Goal: Information Seeking & Learning: Learn about a topic

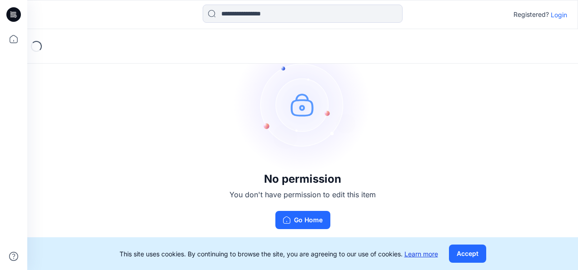
click at [421, 253] on link "Learn more" at bounding box center [421, 254] width 34 height 8
click at [472, 252] on button "Accept" at bounding box center [467, 253] width 37 height 18
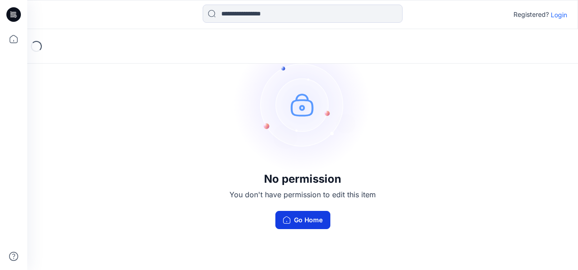
click at [304, 219] on button "Go Home" at bounding box center [302, 220] width 55 height 18
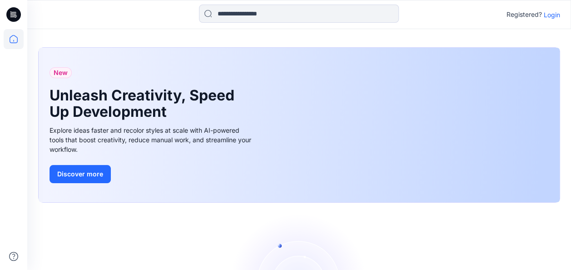
click at [551, 13] on p "Login" at bounding box center [552, 15] width 16 height 10
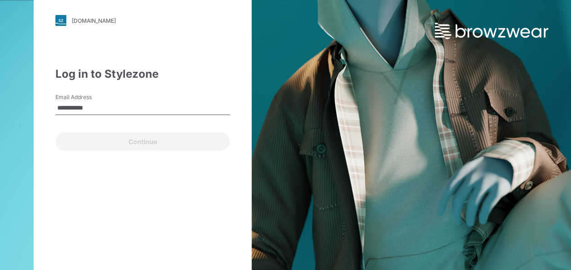
type input "**********"
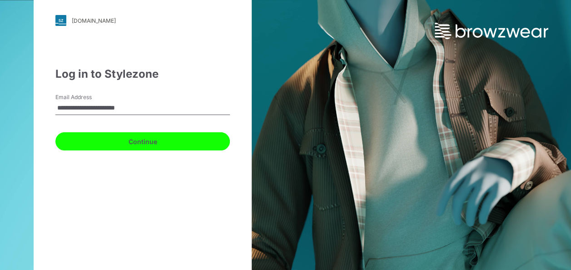
click at [147, 142] on button "Continue" at bounding box center [142, 141] width 174 height 18
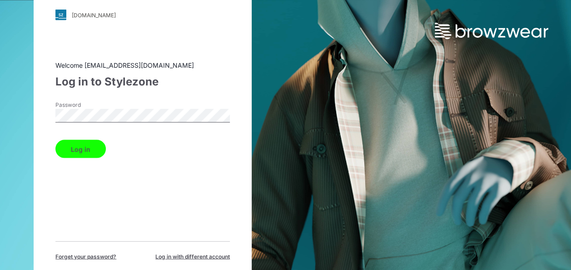
click at [87, 151] on button "Log in" at bounding box center [80, 149] width 50 height 18
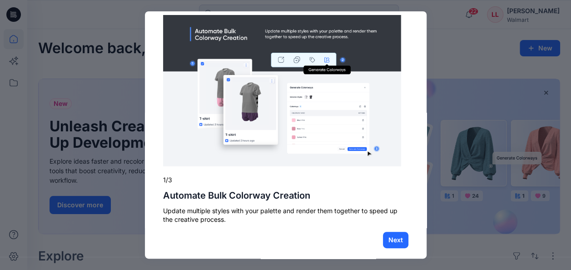
scroll to position [22, 0]
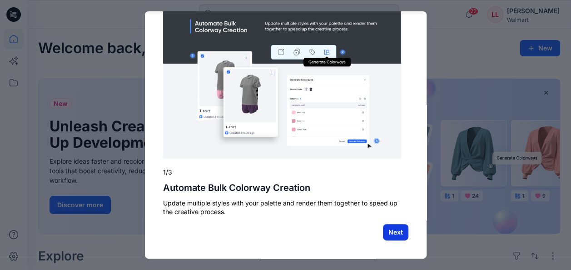
click at [392, 232] on button "Next" at bounding box center [395, 232] width 25 height 16
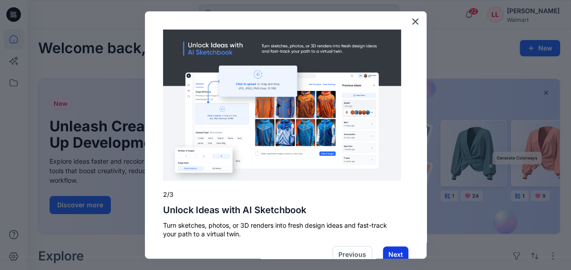
click at [390, 253] on button "Next" at bounding box center [395, 254] width 25 height 16
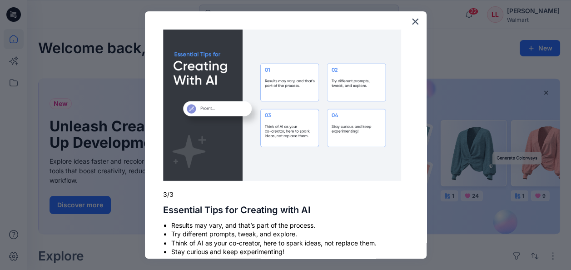
scroll to position [40, 0]
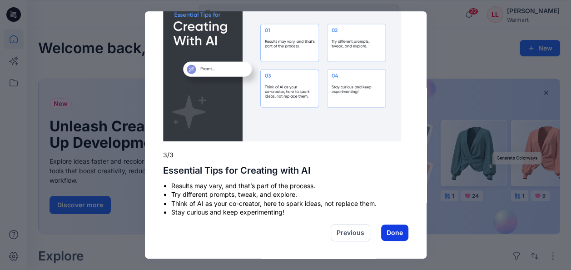
click at [391, 233] on button "Done" at bounding box center [394, 232] width 27 height 16
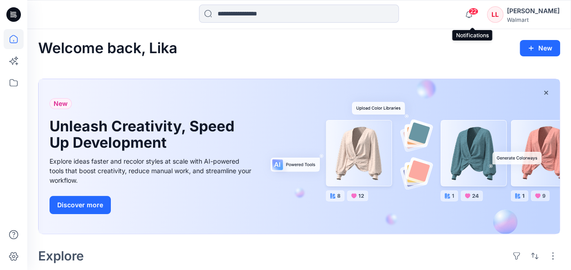
click at [471, 11] on span "22" at bounding box center [473, 11] width 10 height 7
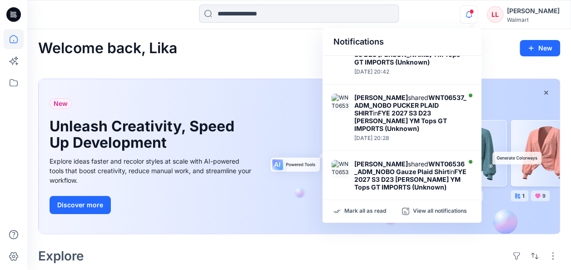
scroll to position [525, 0]
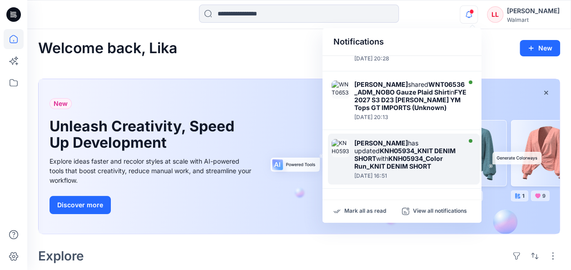
click at [411, 149] on strong "KNH05934_KNIT DENIM SHORT" at bounding box center [404, 154] width 101 height 15
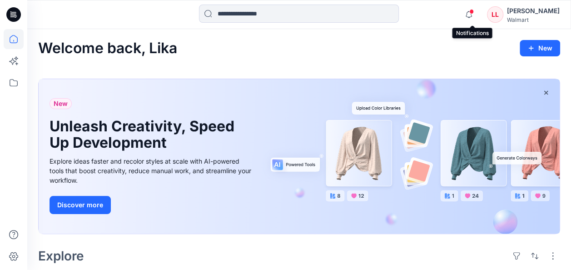
click at [474, 11] on span at bounding box center [471, 11] width 5 height 5
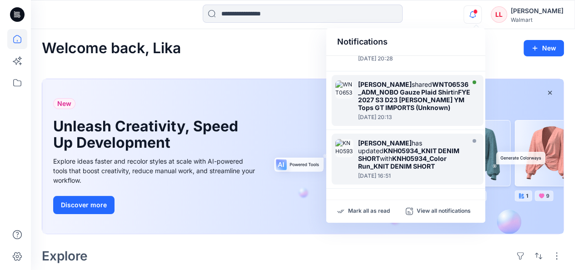
scroll to position [480, 0]
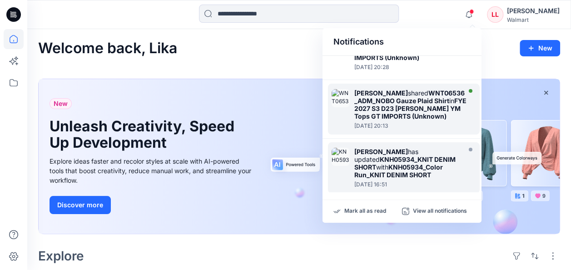
click at [400, 120] on strong "FYE 2027 S3 D23 [PERSON_NAME] YM Tops GT IMPORTS (Unknown)" at bounding box center [410, 108] width 112 height 23
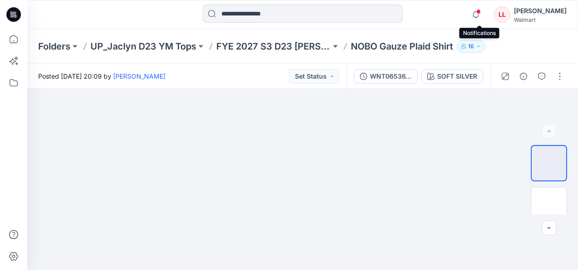
click at [480, 11] on span at bounding box center [478, 11] width 5 height 5
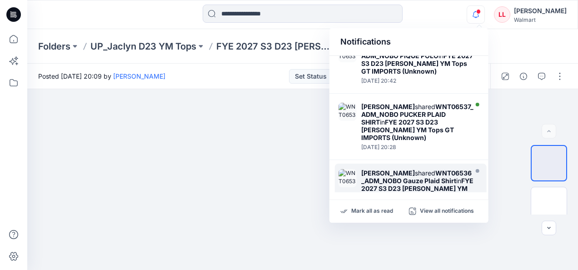
scroll to position [389, 0]
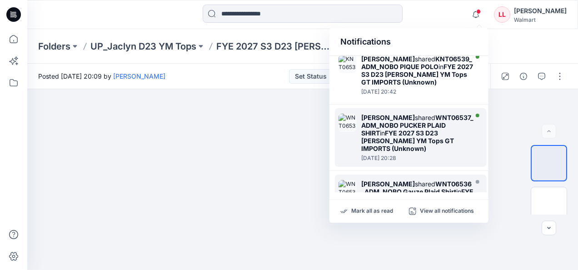
click at [407, 137] on strong "WNT06537_ADM_NOBO PUCKER PLAID SHIRT" at bounding box center [417, 125] width 112 height 23
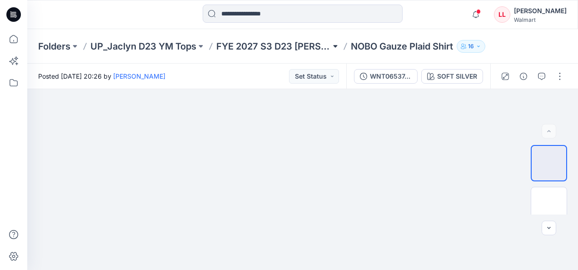
click at [337, 47] on button at bounding box center [335, 46] width 9 height 13
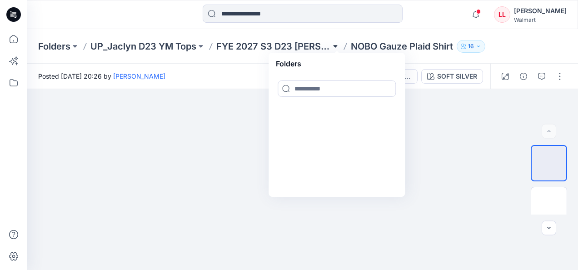
click at [337, 45] on button at bounding box center [335, 46] width 9 height 13
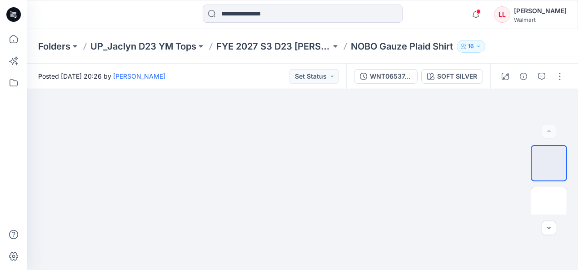
click at [481, 44] on icon "button" at bounding box center [477, 46] width 5 height 5
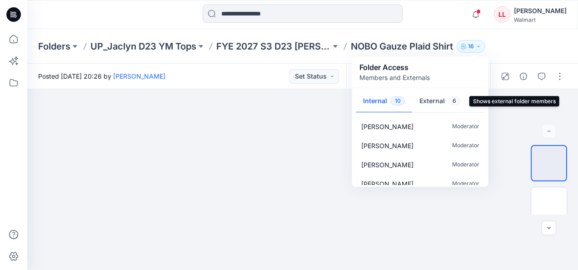
click at [433, 103] on button "External 6" at bounding box center [439, 101] width 55 height 23
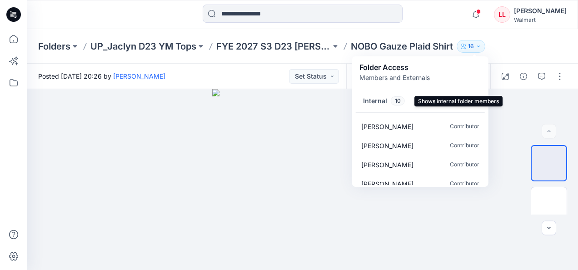
click at [371, 97] on button "Internal 10" at bounding box center [384, 101] width 56 height 23
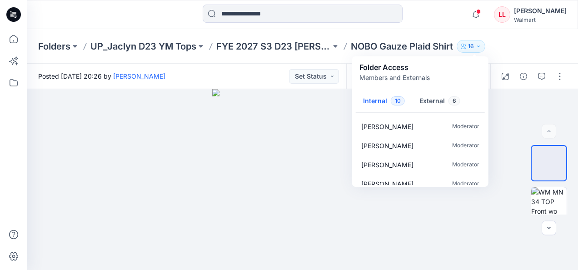
click at [510, 45] on div "Folders UP_Jaclyn D23 YM Tops FYE 2027 S3 D23 [PERSON_NAME] YM Tops GT IMPORTS …" at bounding box center [302, 46] width 550 height 35
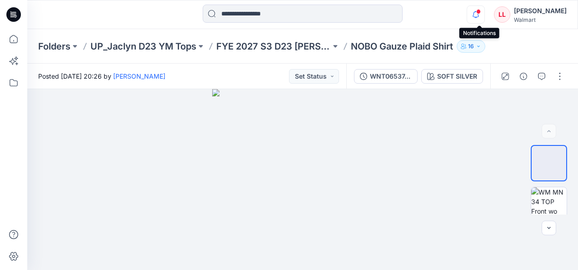
click at [479, 12] on icon "button" at bounding box center [475, 14] width 17 height 18
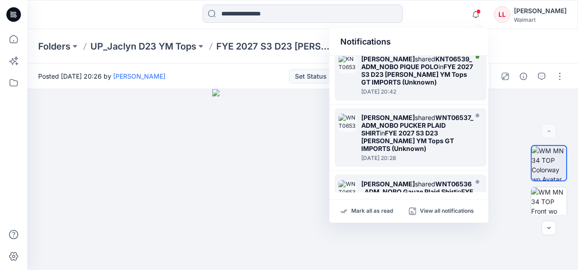
click at [423, 86] on strong "FYE 2027 S3 D23 [PERSON_NAME] YM Tops GT IMPORTS (Unknown)" at bounding box center [417, 74] width 112 height 23
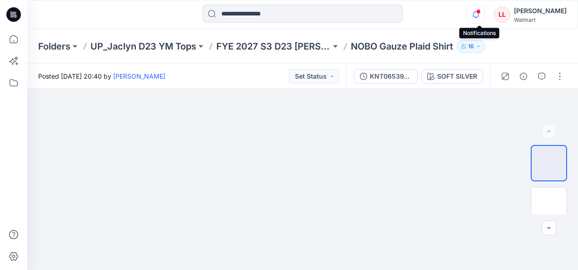
click at [478, 13] on icon "button" at bounding box center [475, 14] width 17 height 18
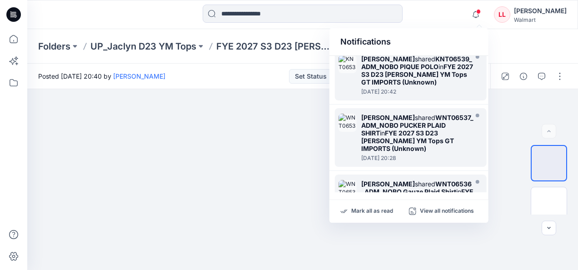
click at [408, 86] on strong "FYE 2027 S3 D23 [PERSON_NAME] YM Tops GT IMPORTS (Unknown)" at bounding box center [417, 74] width 112 height 23
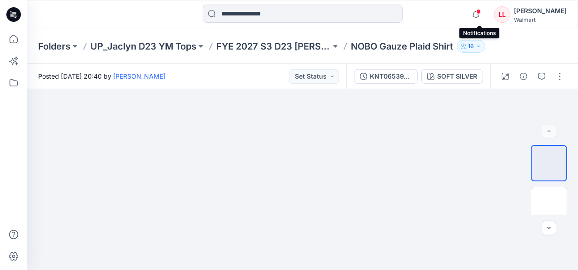
click at [480, 10] on span at bounding box center [478, 11] width 5 height 5
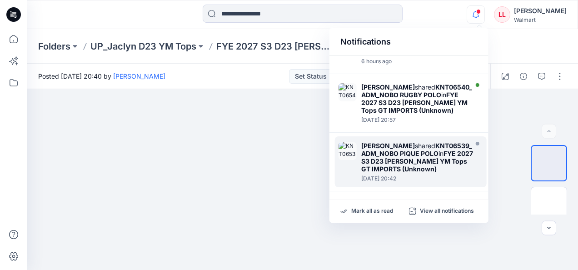
scroll to position [298, 0]
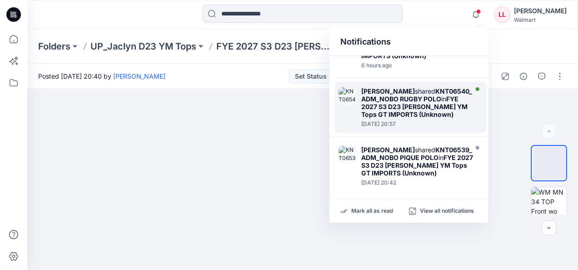
click at [392, 95] on strong "[PERSON_NAME]" at bounding box center [388, 91] width 54 height 8
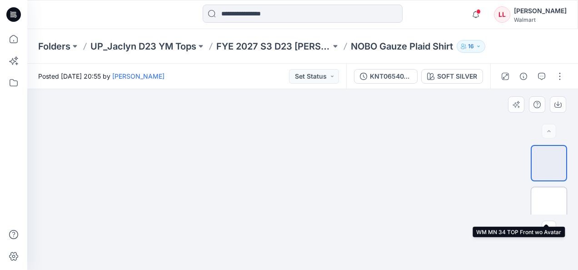
click at [549, 205] on img at bounding box center [549, 205] width 0 height 0
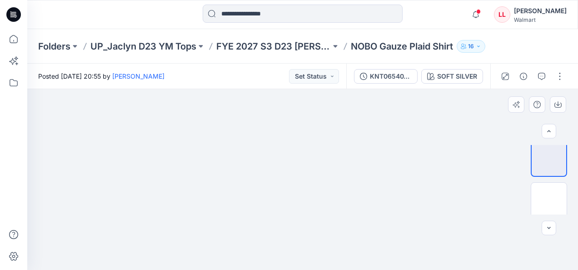
scroll to position [54, 0]
click at [549, 192] on img at bounding box center [549, 192] width 0 height 0
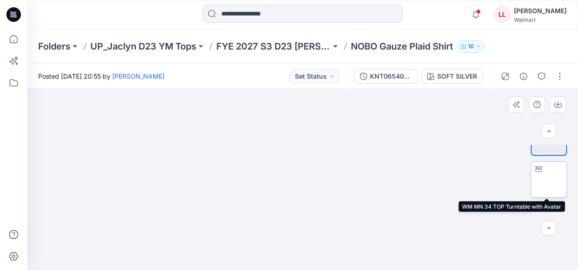
click at [549, 179] on img at bounding box center [549, 179] width 0 height 0
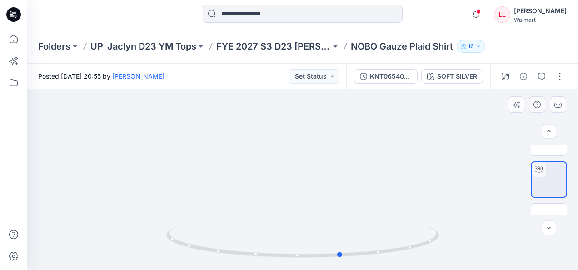
drag, startPoint x: 357, startPoint y: 211, endPoint x: 396, endPoint y: 176, distance: 52.4
click at [396, 176] on div at bounding box center [302, 179] width 550 height 181
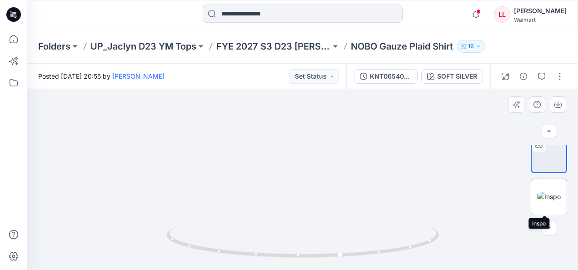
click at [550, 198] on img at bounding box center [549, 197] width 24 height 10
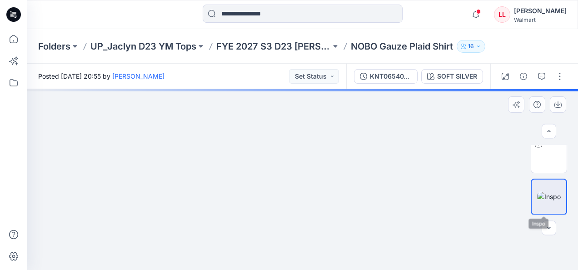
scroll to position [133, 0]
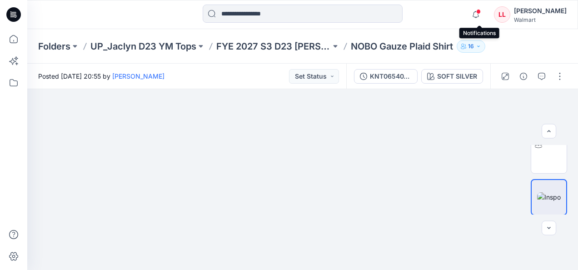
click at [480, 13] on span at bounding box center [478, 11] width 5 height 5
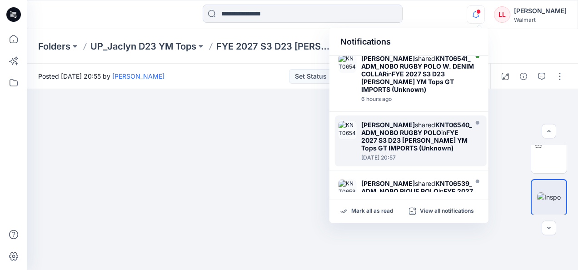
scroll to position [253, 0]
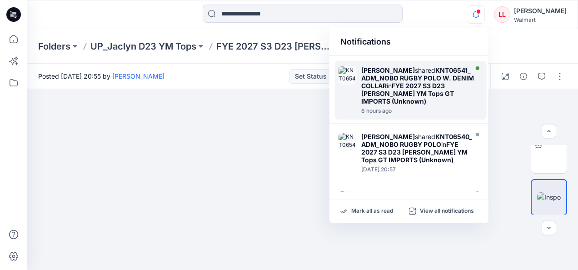
click at [421, 89] on strong "KNT06541_ADM_NOBO RUGBY POLO W. DENIM COLLAR" at bounding box center [417, 77] width 113 height 23
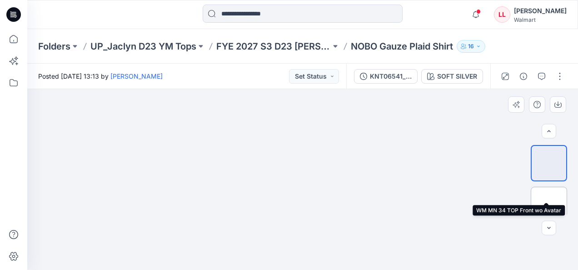
scroll to position [134, 0]
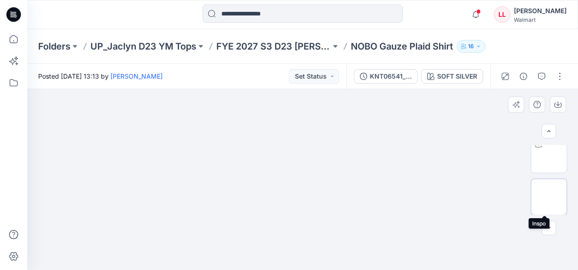
click at [549, 197] on img at bounding box center [549, 197] width 0 height 0
click at [480, 13] on span at bounding box center [478, 11] width 5 height 5
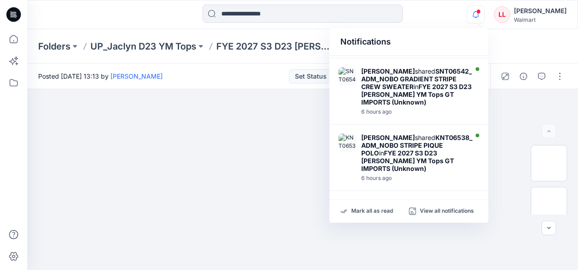
scroll to position [116, 0]
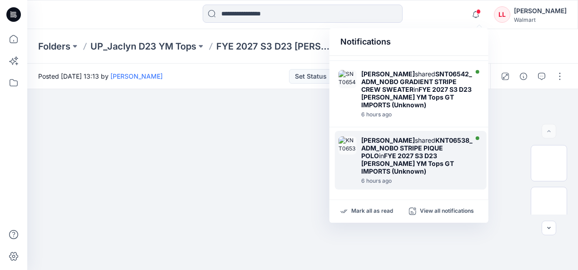
click at [418, 172] on strong "FYE 2027 S3 D23 [PERSON_NAME] YM Tops GT IMPORTS (Unknown)" at bounding box center [407, 163] width 93 height 23
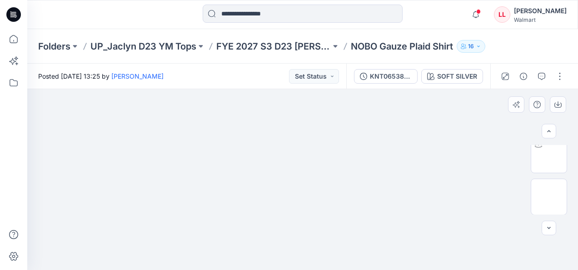
scroll to position [134, 0]
click at [549, 197] on img at bounding box center [549, 197] width 0 height 0
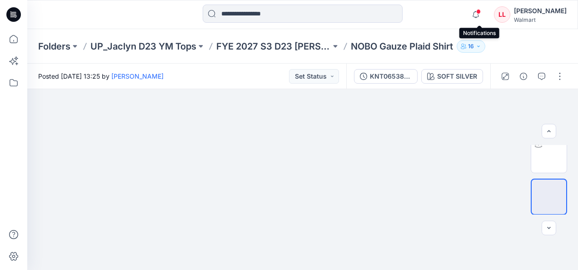
click at [480, 11] on span at bounding box center [478, 11] width 5 height 5
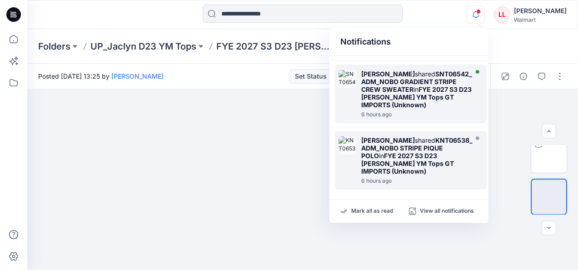
click at [430, 108] on strong "FYE 2027 S3 D23 [PERSON_NAME] YM Tops GT IMPORTS (Unknown)" at bounding box center [416, 96] width 110 height 23
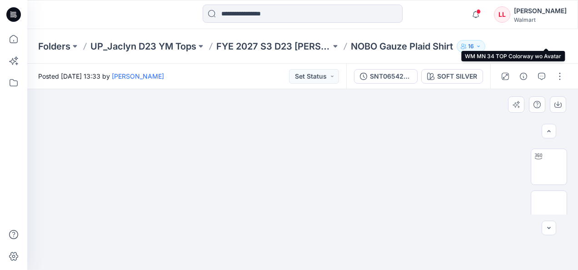
scroll to position [134, 0]
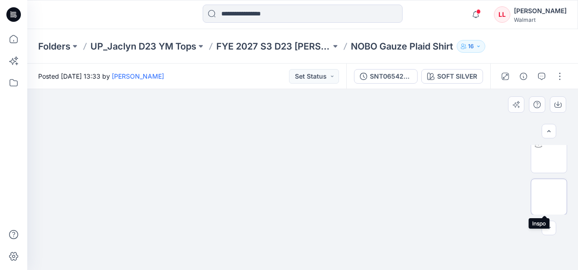
click at [549, 197] on img at bounding box center [549, 197] width 0 height 0
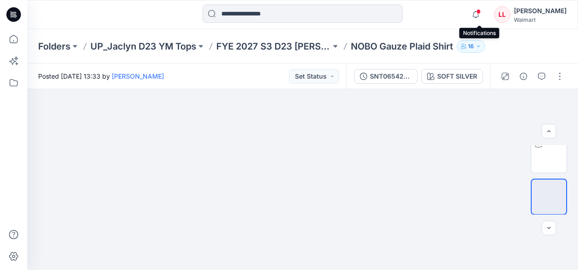
click at [480, 12] on span at bounding box center [478, 11] width 5 height 5
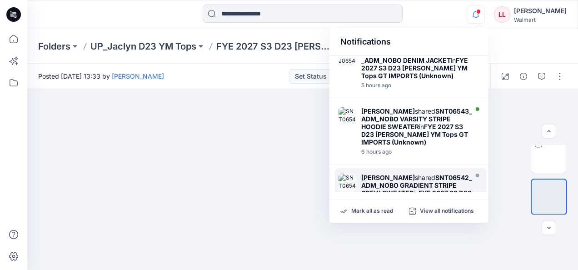
scroll to position [0, 0]
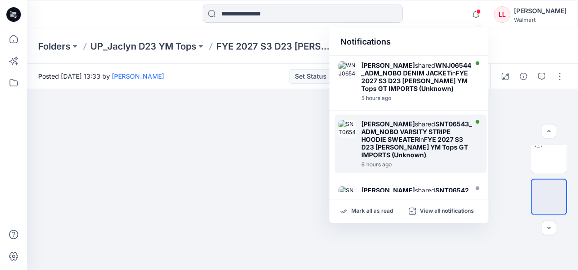
click at [428, 140] on strong "SNT06543_ADM_NOBO VARSITY STRIPE HOODIE SWEATER" at bounding box center [416, 131] width 111 height 23
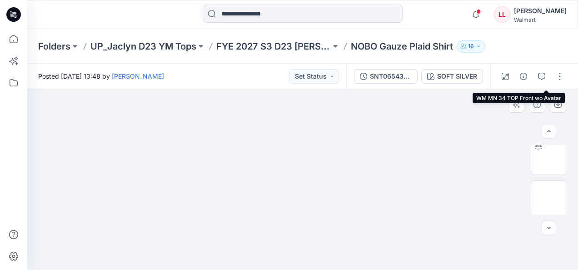
scroll to position [134, 0]
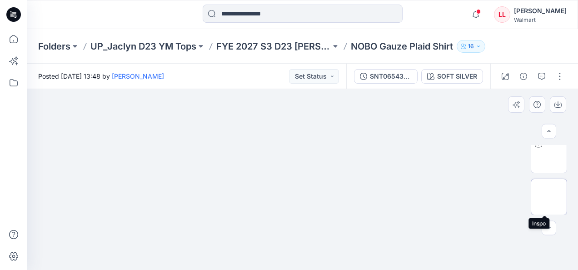
click at [549, 197] on img at bounding box center [549, 197] width 0 height 0
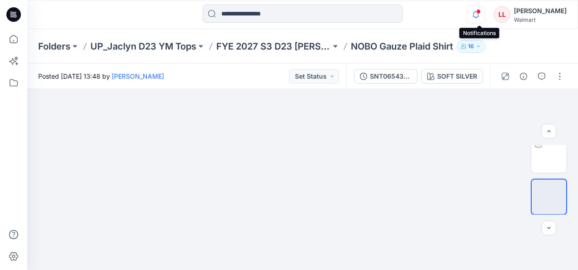
click at [477, 12] on icon "button" at bounding box center [475, 14] width 6 height 6
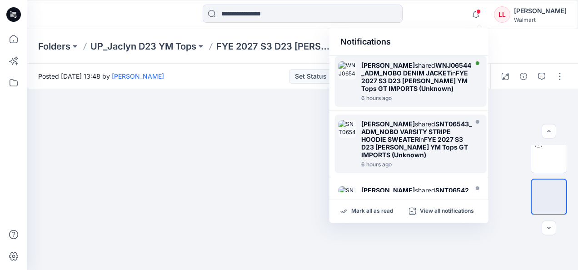
click at [452, 81] on div "[PERSON_NAME] shared WNJ06544_ADM_NOBO DENIM JACKET in FYE 2027 S3 D23 [PERSON_…" at bounding box center [417, 76] width 113 height 31
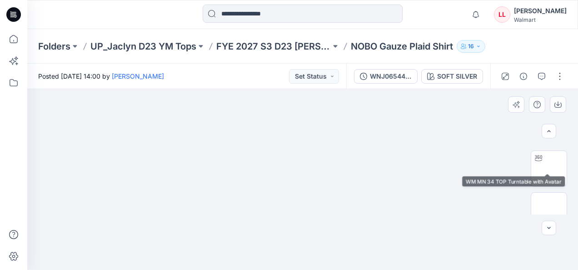
scroll to position [134, 0]
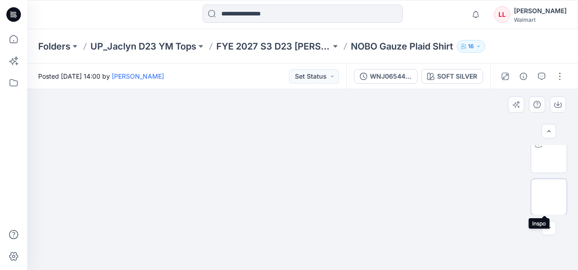
click at [549, 197] on img at bounding box center [549, 197] width 0 height 0
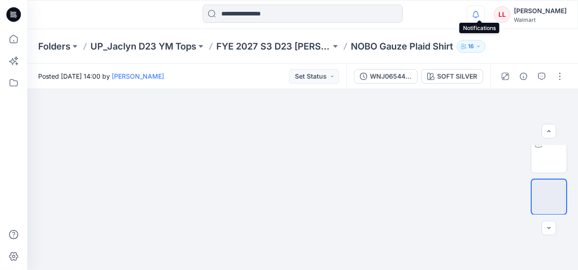
click at [479, 12] on icon "button" at bounding box center [475, 14] width 6 height 6
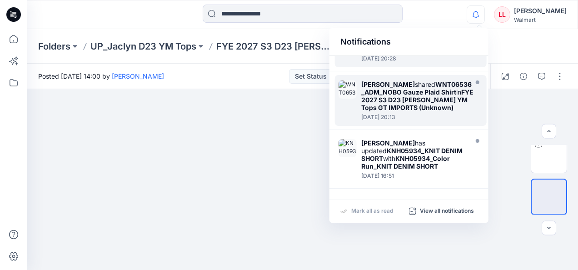
scroll to position [525, 0]
click at [182, 153] on div at bounding box center [302, 179] width 550 height 181
